Goal: Navigation & Orientation: Go to known website

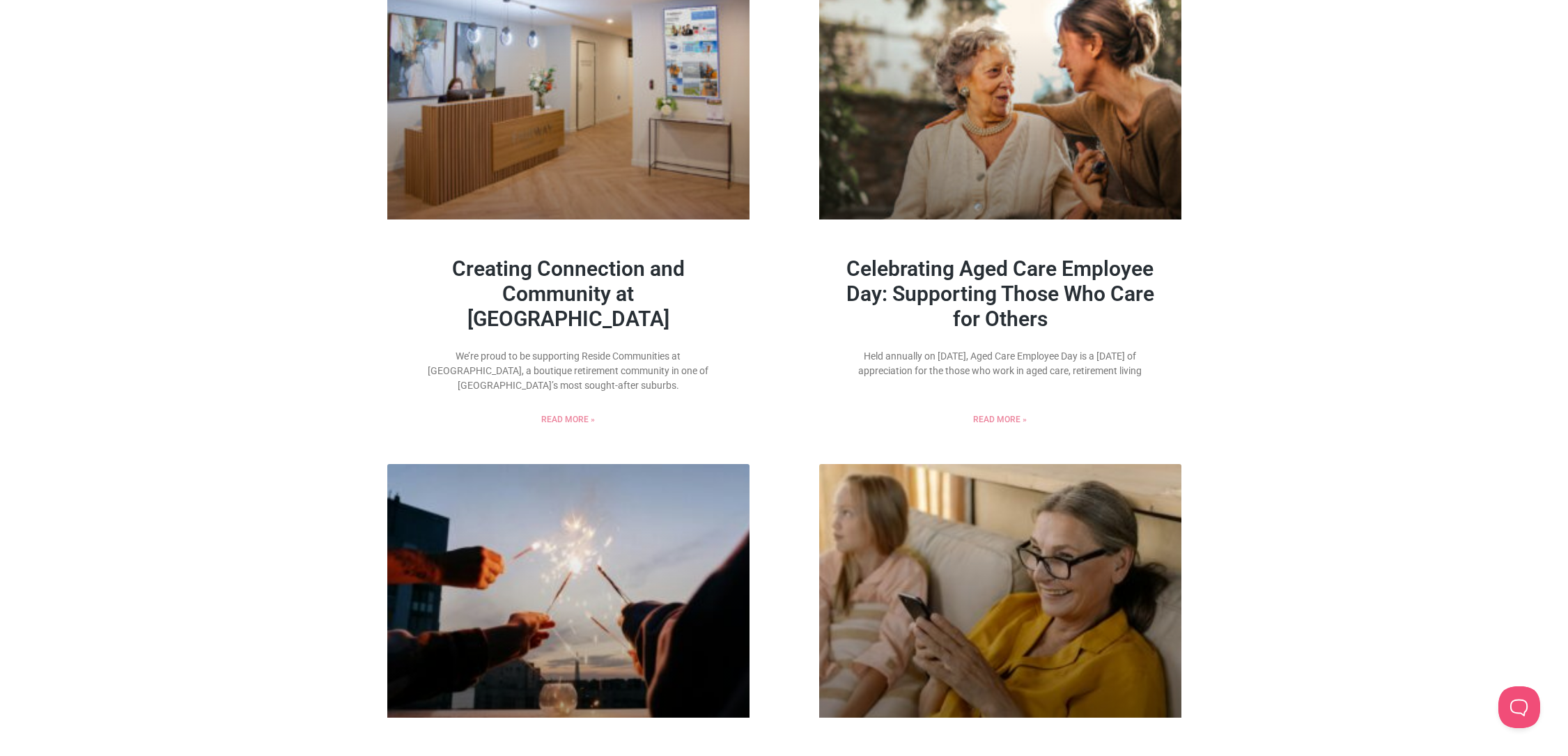
scroll to position [800, 0]
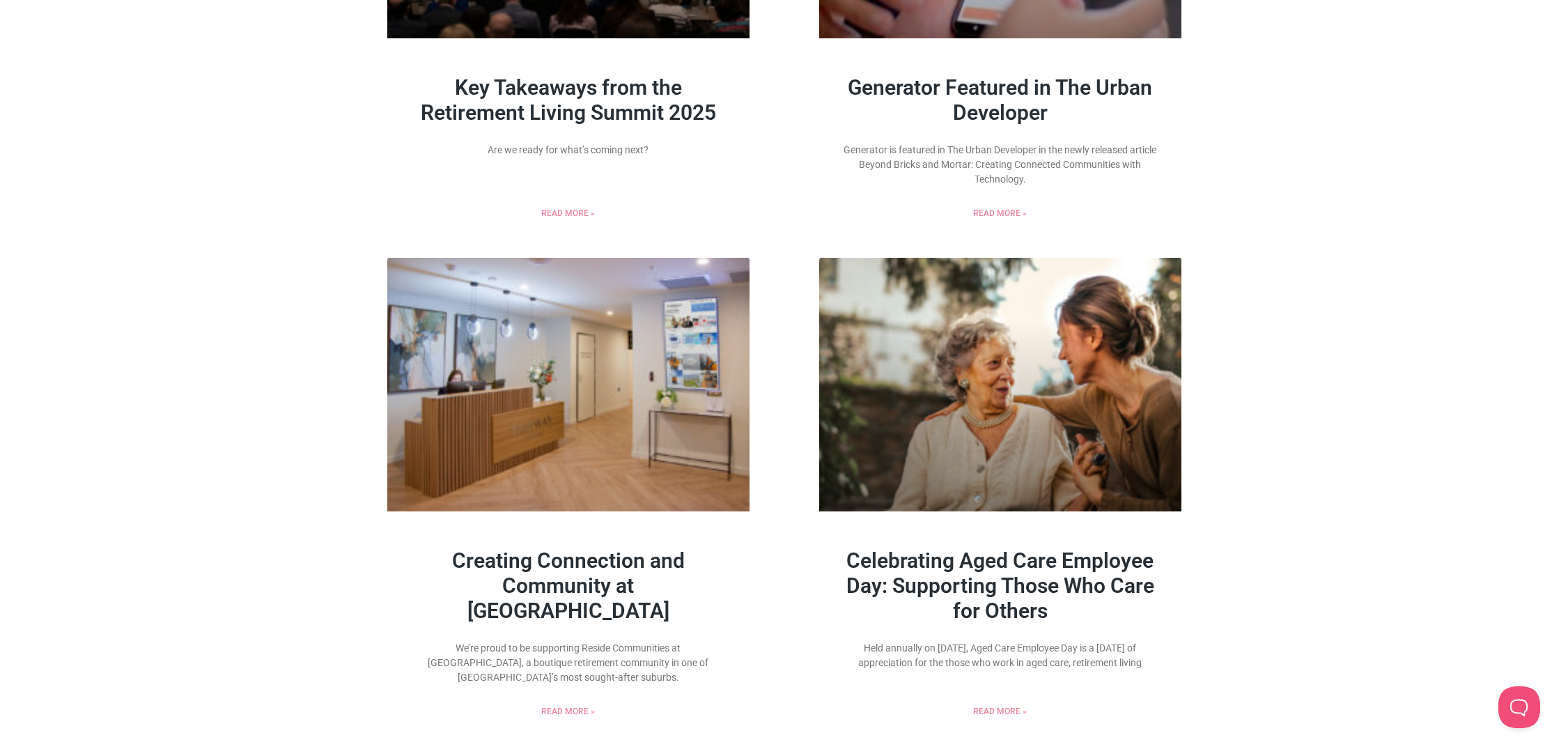
click at [610, 575] on link "Creating Connection and Community at [GEOGRAPHIC_DATA]" at bounding box center [568, 585] width 233 height 75
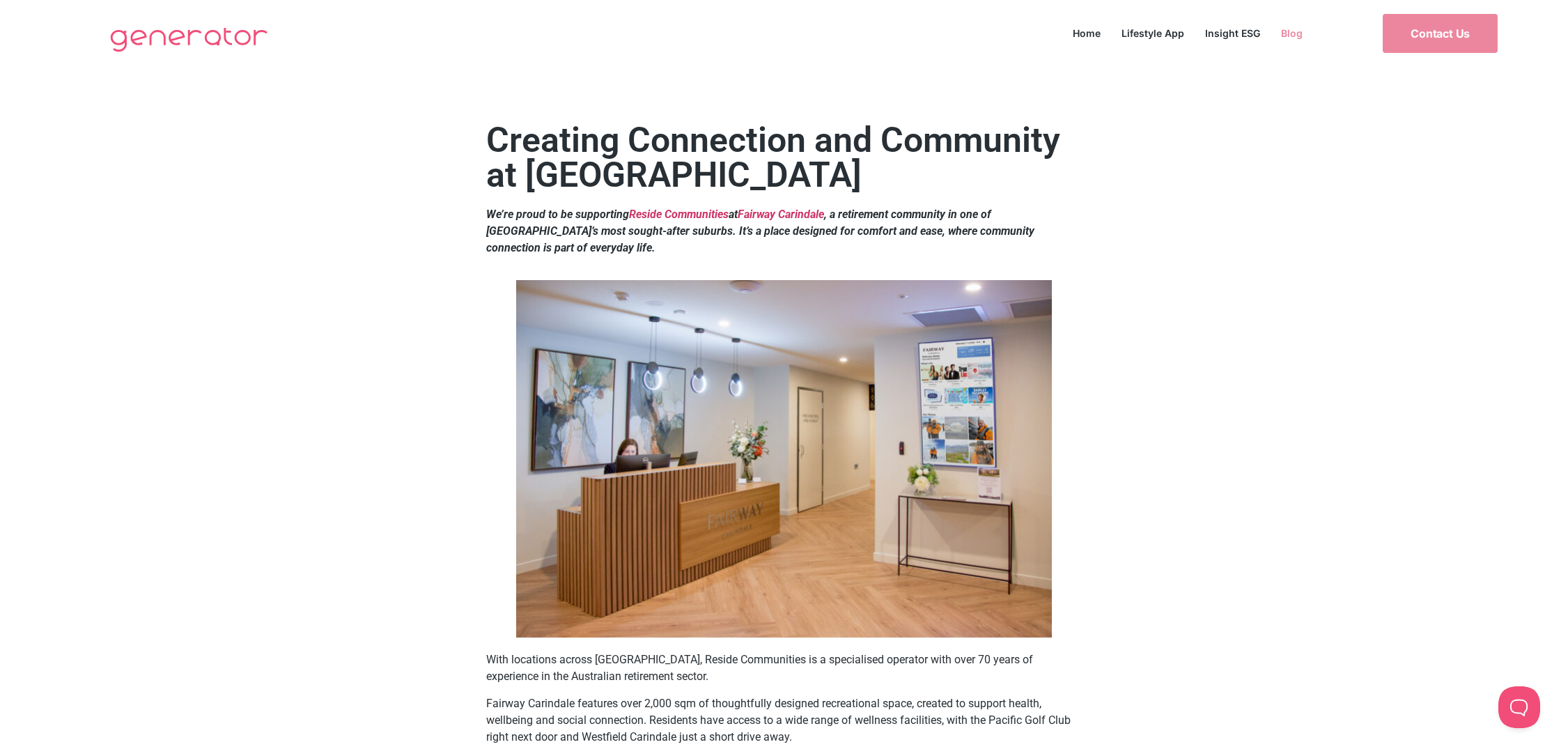
click at [1286, 33] on link "Blog" at bounding box center [1291, 33] width 43 height 19
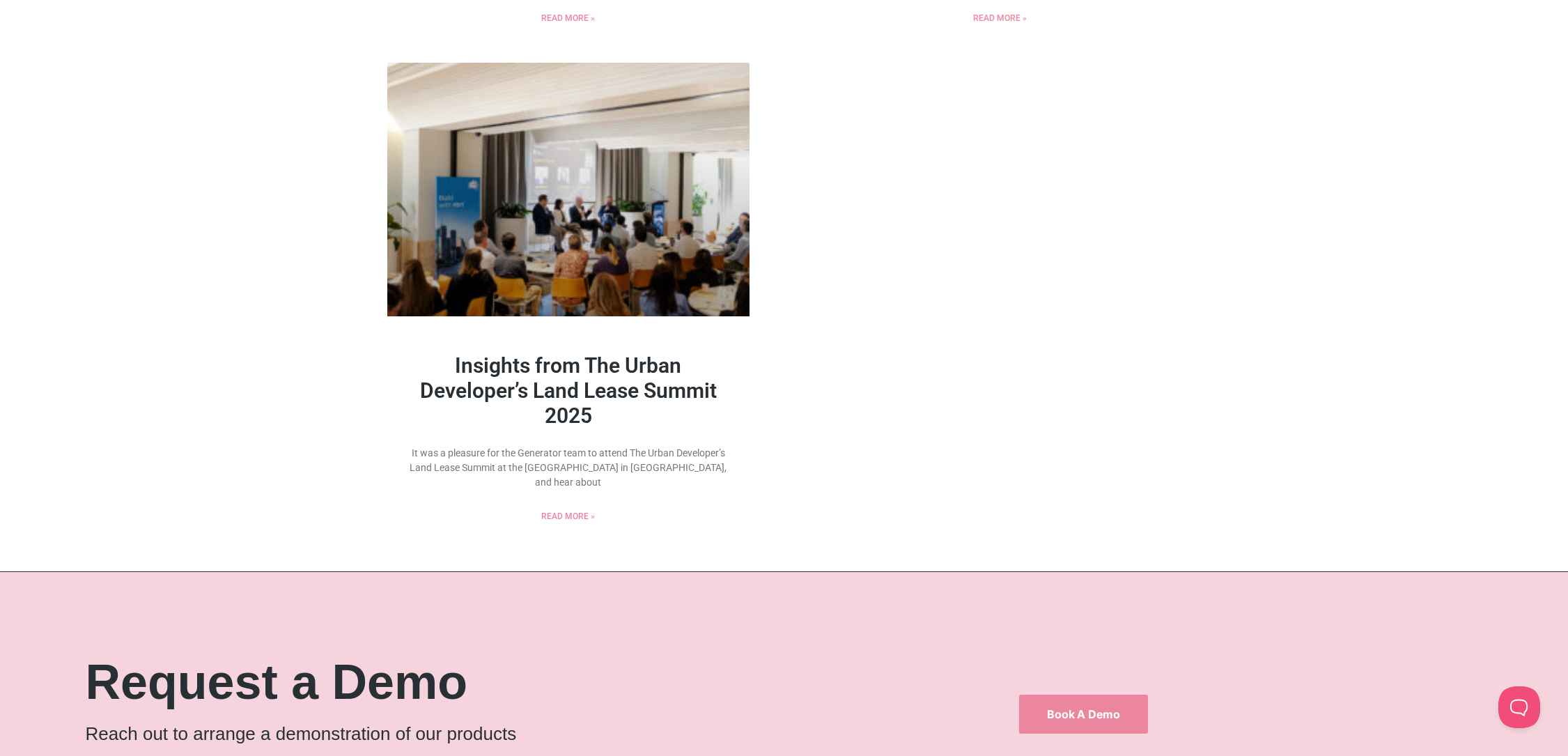
scroll to position [1985, 0]
